Goal: Obtain resource: Download file/media

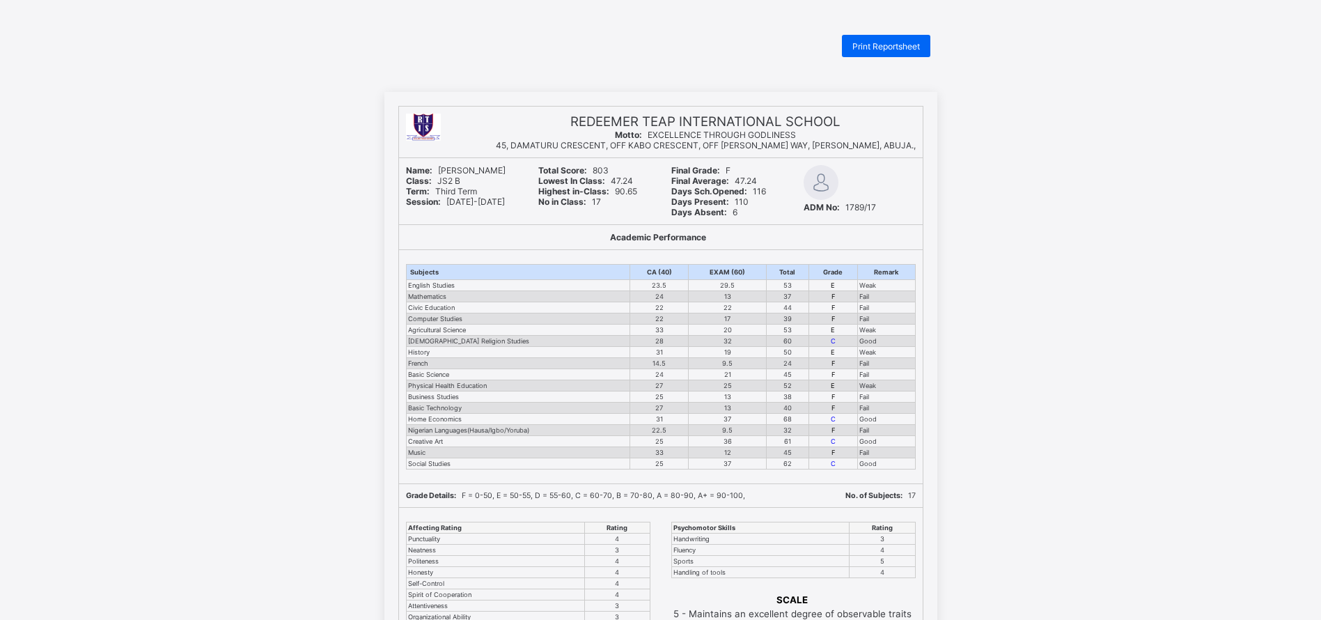
click at [888, 52] on div "Print Reportsheet" at bounding box center [886, 46] width 88 height 22
click at [889, 47] on span "Print Reportsheet" at bounding box center [887, 46] width 68 height 10
